Goal: Transaction & Acquisition: Purchase product/service

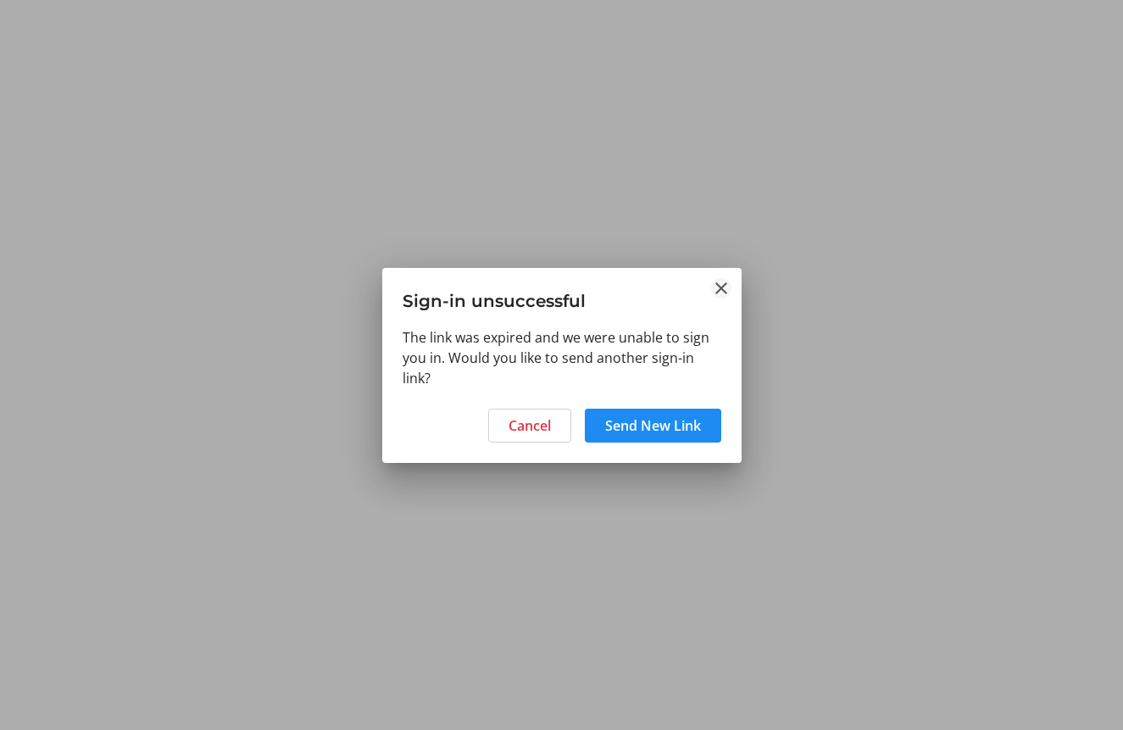
click at [721, 292] on mat-icon "Close" at bounding box center [721, 288] width 20 height 20
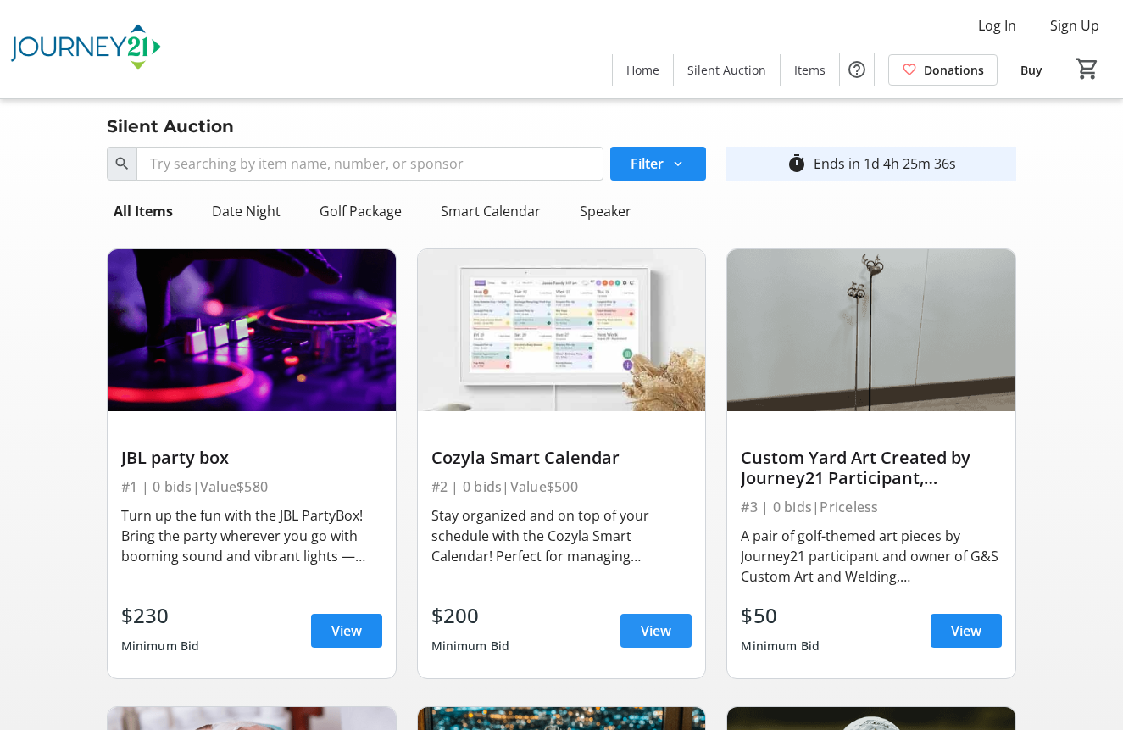
click at [669, 628] on span "View" at bounding box center [656, 630] width 31 height 20
click at [951, 618] on span at bounding box center [966, 630] width 71 height 41
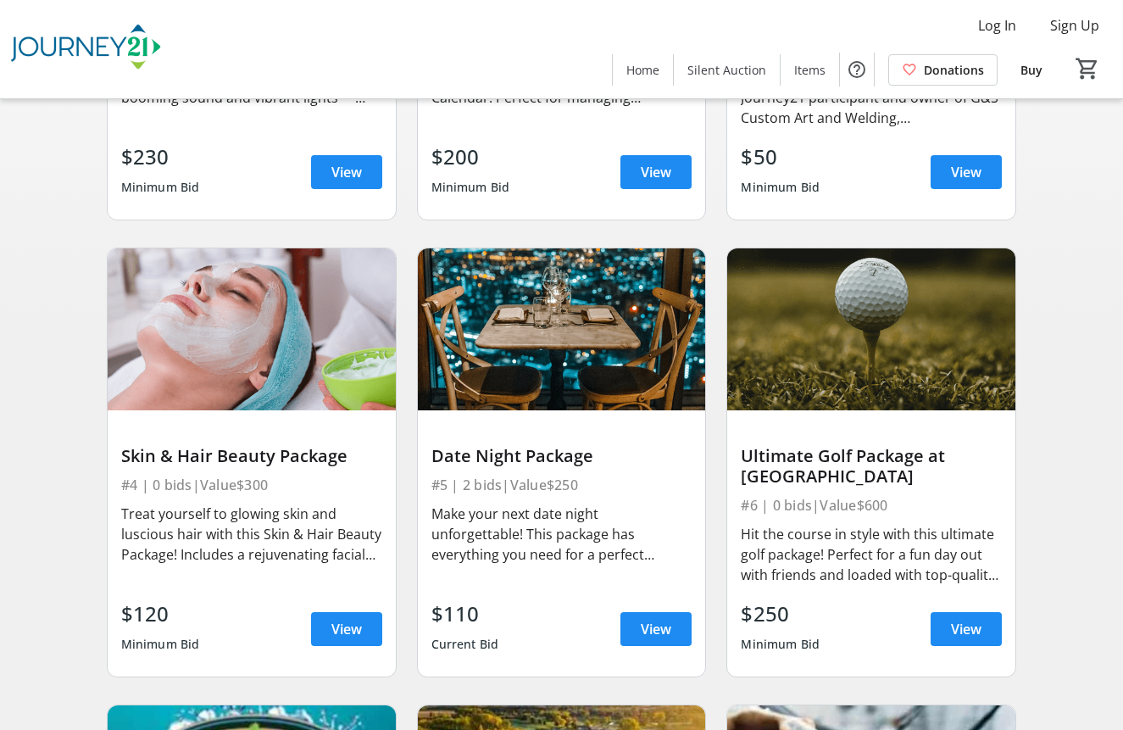
scroll to position [472, 0]
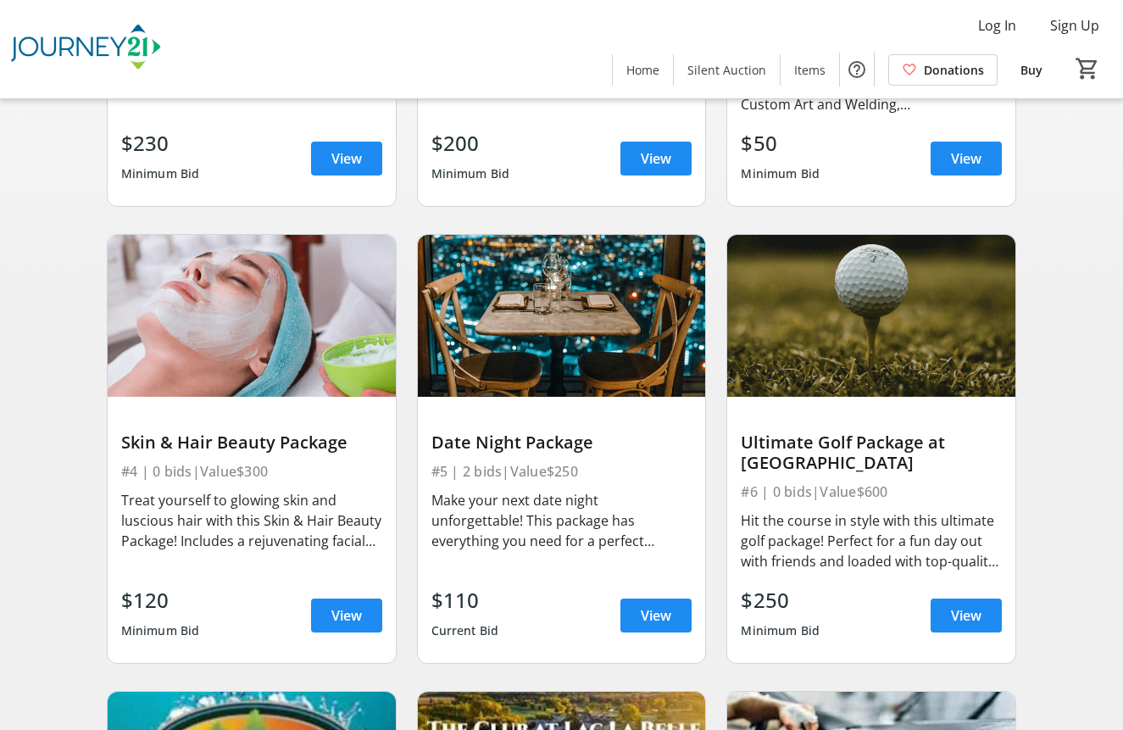
click at [300, 333] on img at bounding box center [252, 316] width 288 height 162
click at [357, 615] on span "View" at bounding box center [346, 615] width 31 height 20
